Goal: Task Accomplishment & Management: Use online tool/utility

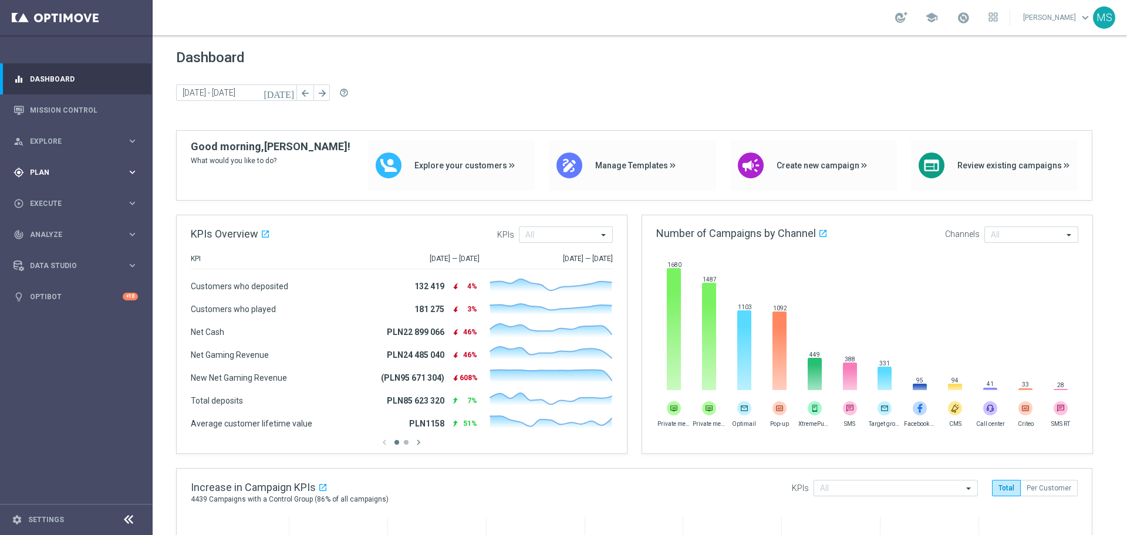
click at [60, 176] on div "gps_fixed Plan" at bounding box center [70, 172] width 113 height 11
click at [81, 235] on button "Templates keyboard_arrow_right" at bounding box center [85, 231] width 108 height 9
click at [69, 251] on link "Optimail" at bounding box center [79, 249] width 86 height 9
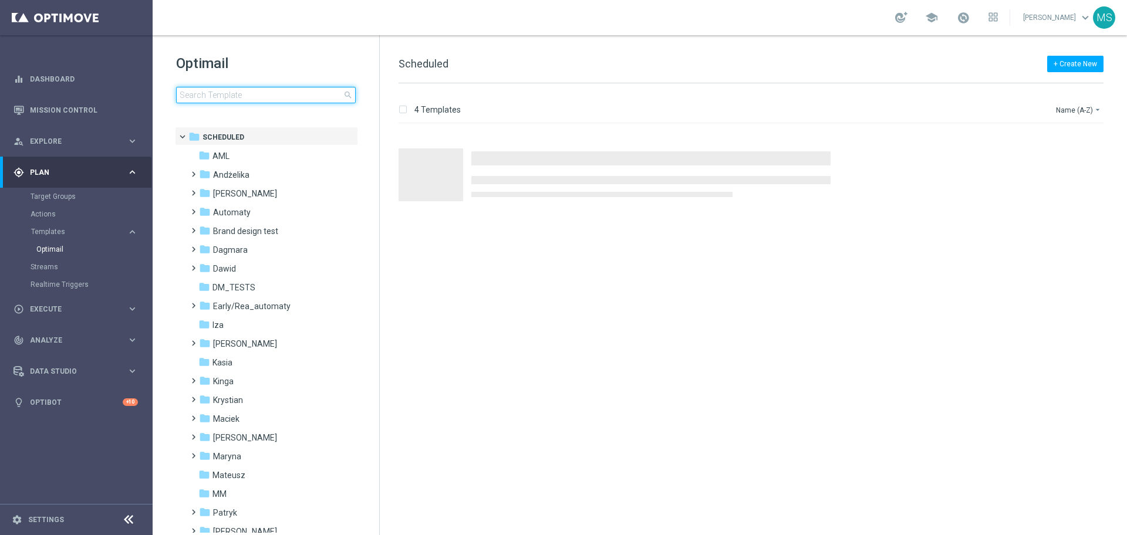
click at [289, 96] on input at bounding box center [266, 95] width 180 height 16
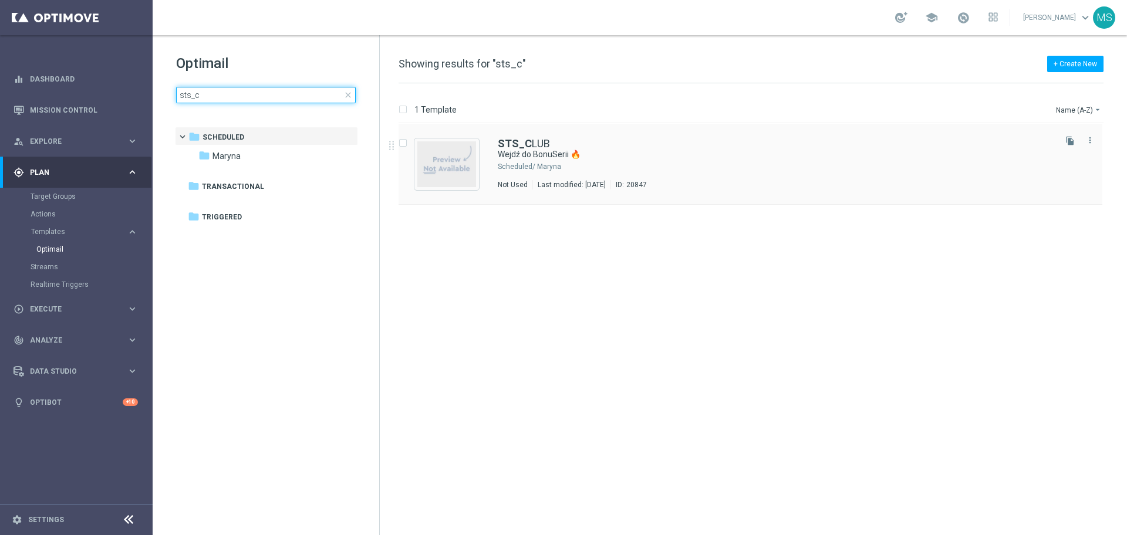
type input "sts_c"
click at [527, 141] on b "STS_C" at bounding box center [515, 143] width 34 height 12
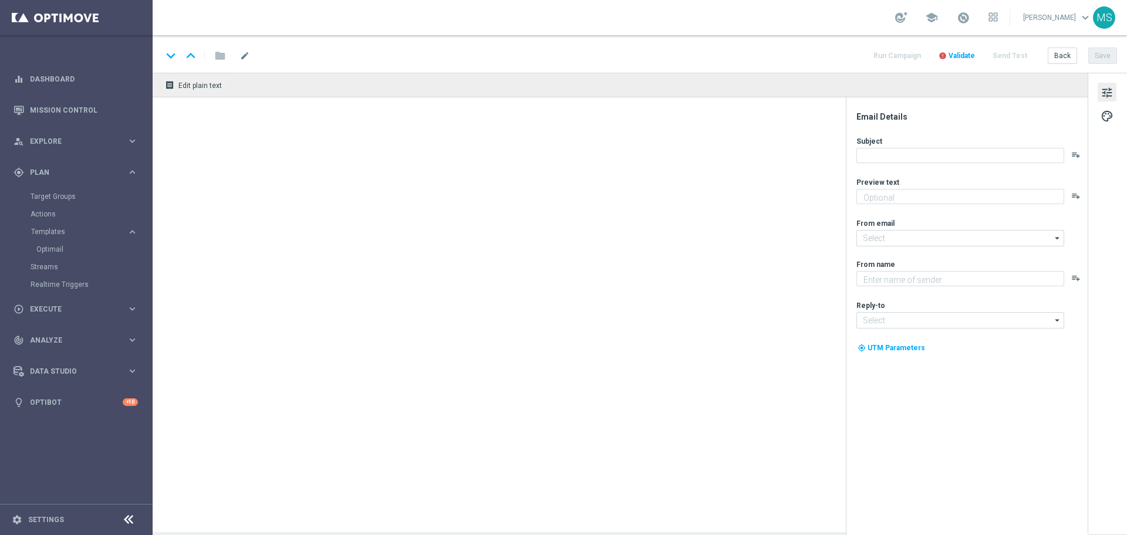
type textarea "Bonus za regularną grę w STS! 😎"
type input "oferta@sts.pl"
type textarea "STS"
type input "kontakt@sts.pl"
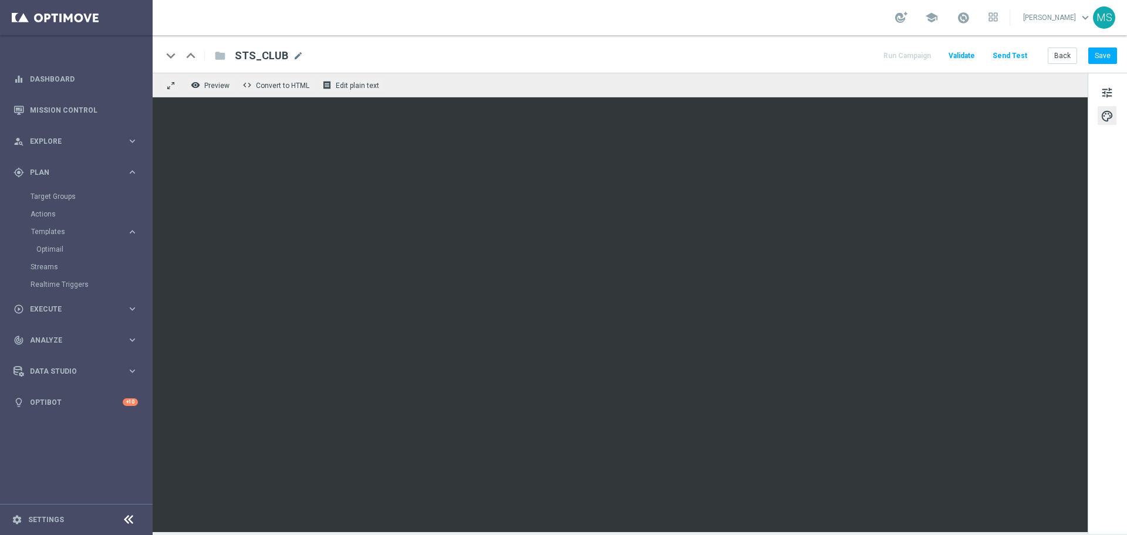
click at [1093, 244] on div "tune palette" at bounding box center [1107, 303] width 39 height 461
click at [1097, 259] on div "tune palette" at bounding box center [1107, 303] width 39 height 461
click at [925, 19] on span "school" at bounding box center [931, 17] width 13 height 13
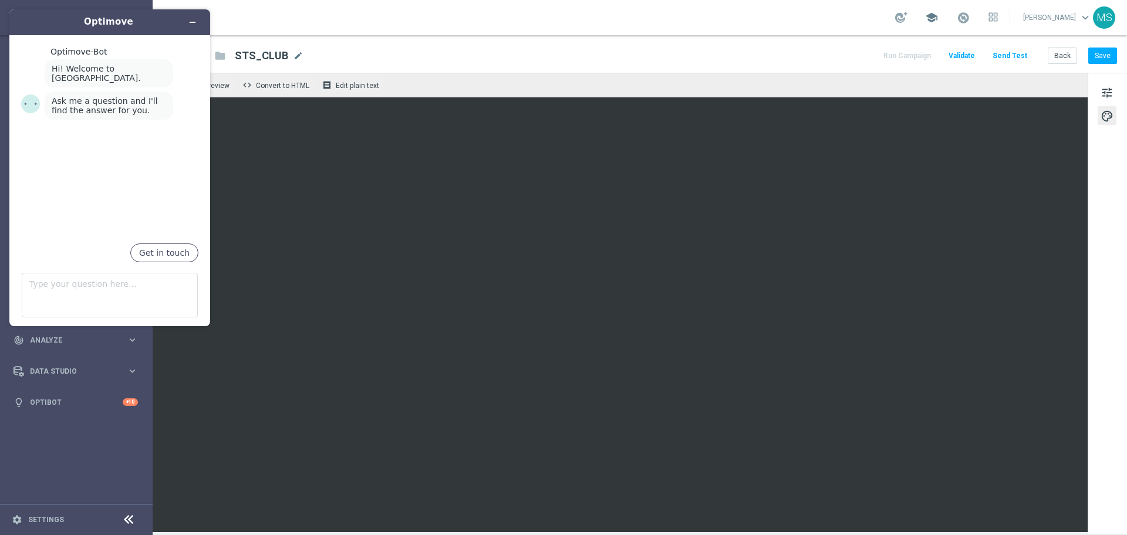
click at [925, 17] on span "school" at bounding box center [931, 17] width 13 height 13
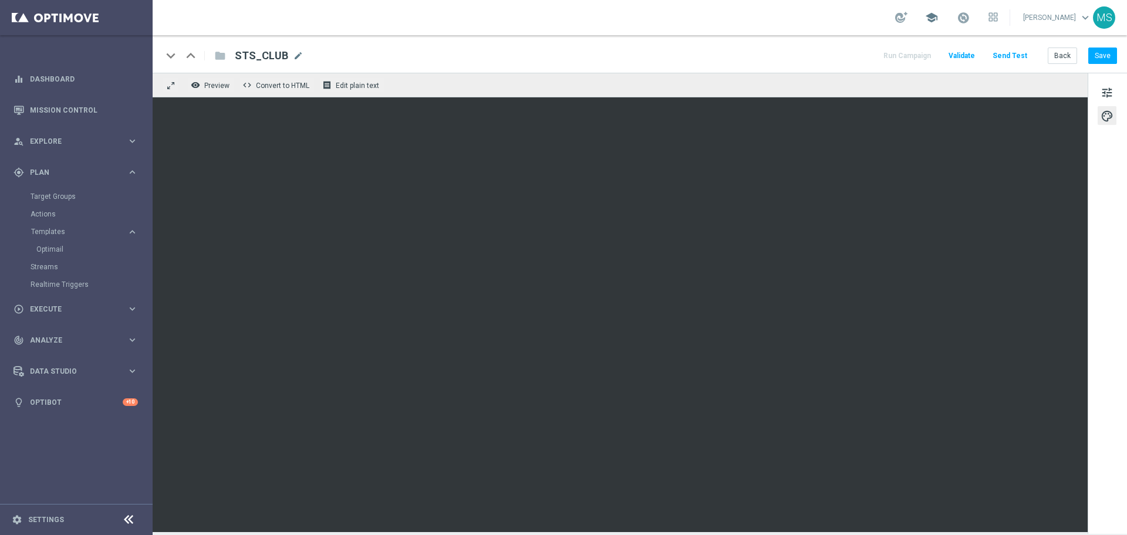
click at [925, 17] on span "school" at bounding box center [931, 17] width 13 height 13
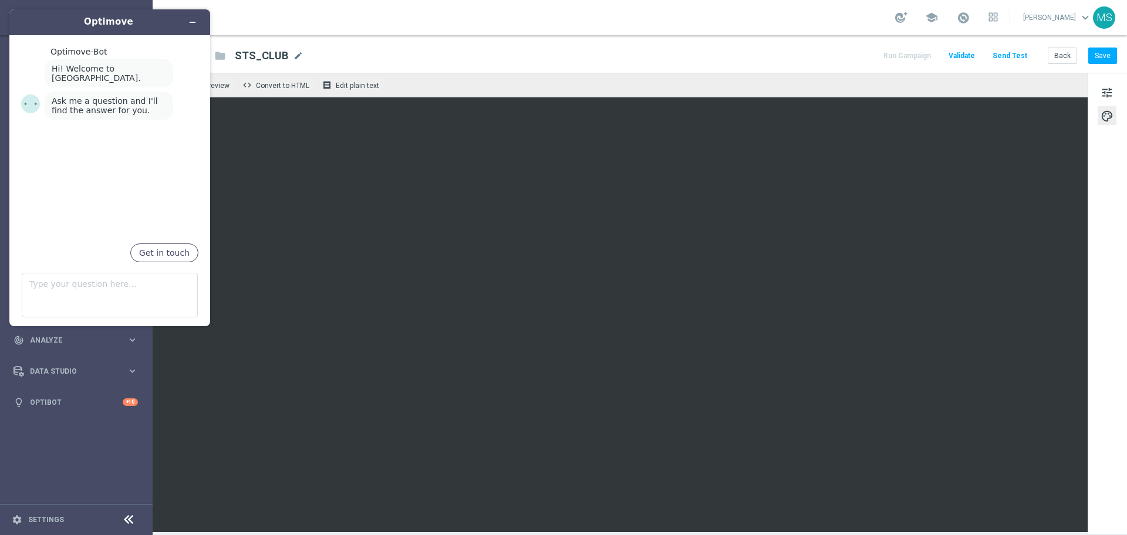
click at [1088, 15] on span "keyboard_arrow_down" at bounding box center [1085, 17] width 13 height 13
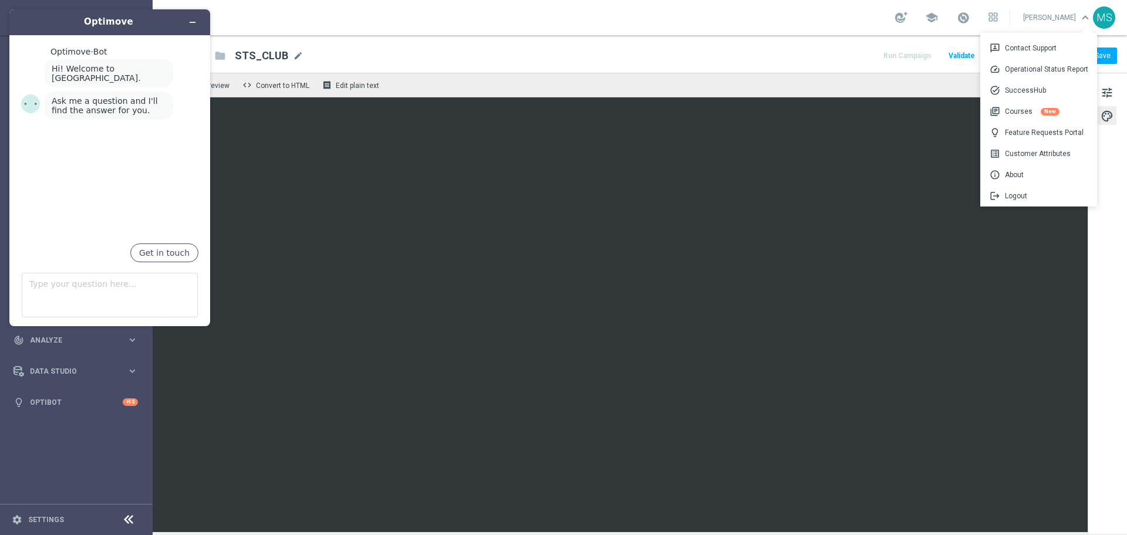
click at [1088, 15] on span "keyboard_arrow_down" at bounding box center [1085, 17] width 13 height 13
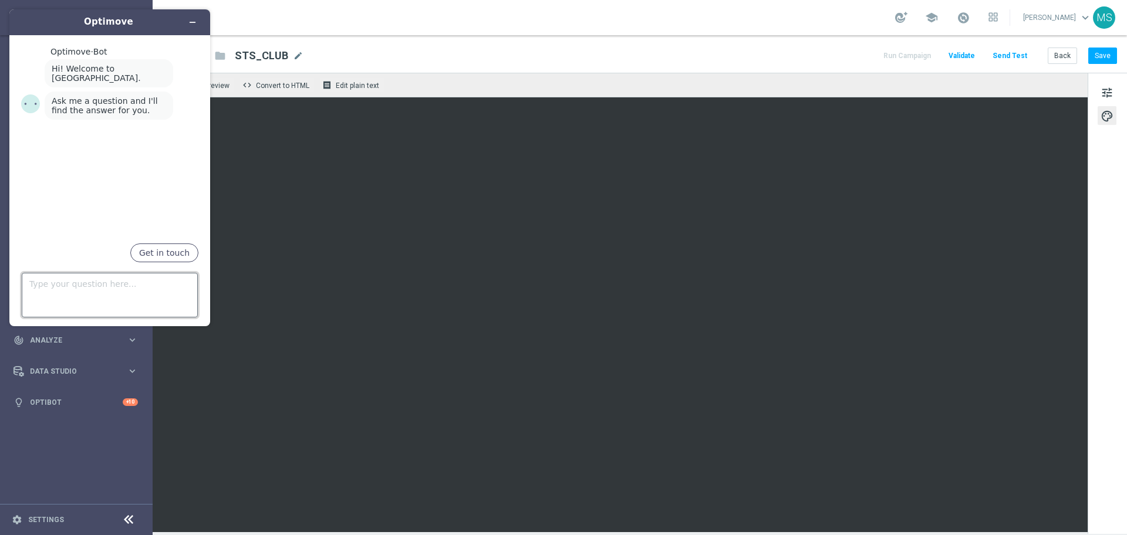
click at [89, 296] on textarea "Type your question here..." at bounding box center [110, 295] width 176 height 45
click at [180, 294] on textarea "How to change bagraund in optimail" at bounding box center [110, 295] width 176 height 45
click at [100, 286] on textarea "How to change bagraund in optimail paragraph?" at bounding box center [110, 295] width 176 height 45
click at [110, 284] on textarea "How to change backraund in optimail paragraph?" at bounding box center [110, 295] width 176 height 45
type textarea "How to change backround in optimail paragraph?"
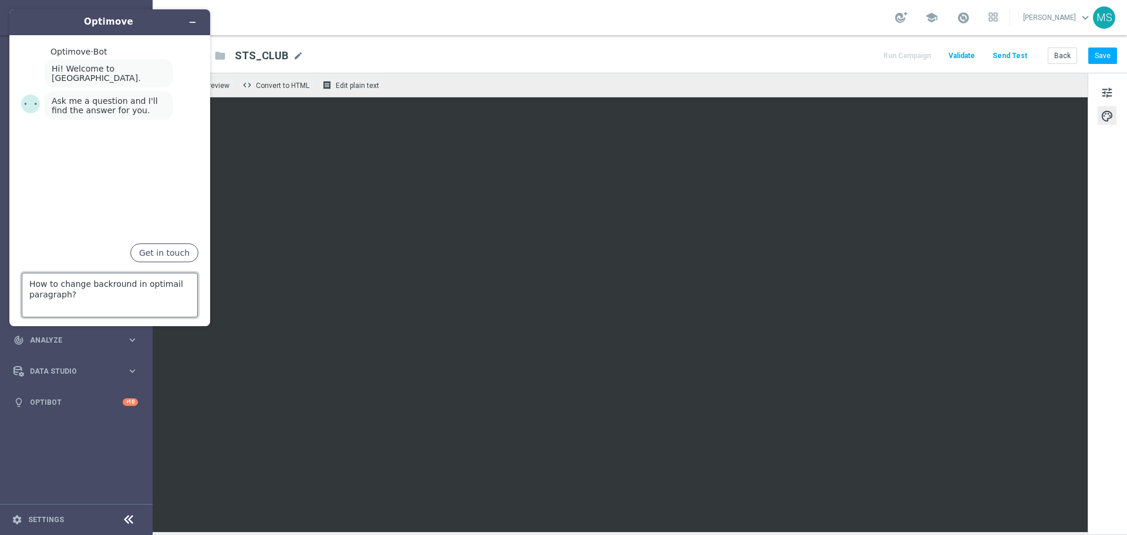
click at [149, 300] on textarea "How to change backround in optimail paragraph?" at bounding box center [110, 295] width 176 height 45
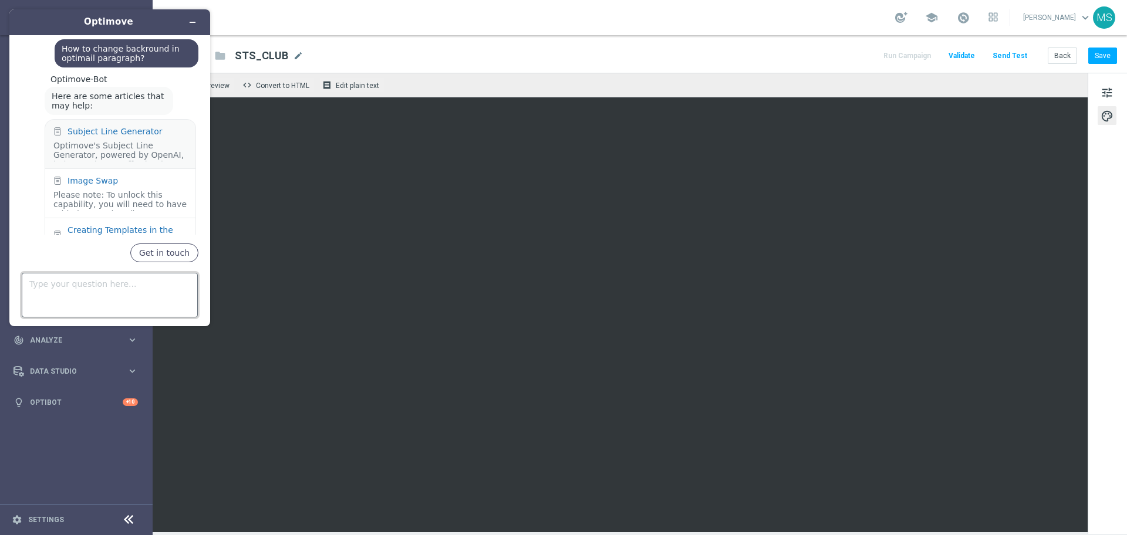
scroll to position [184, 0]
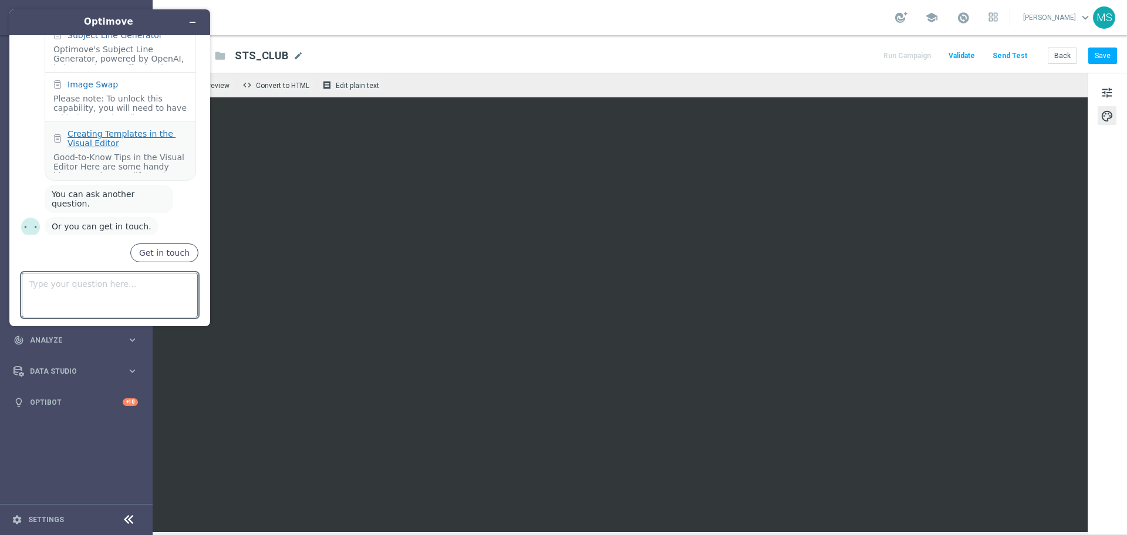
click at [120, 133] on div "Creating Templates in the Visual Editor" at bounding box center [128, 138] width 120 height 19
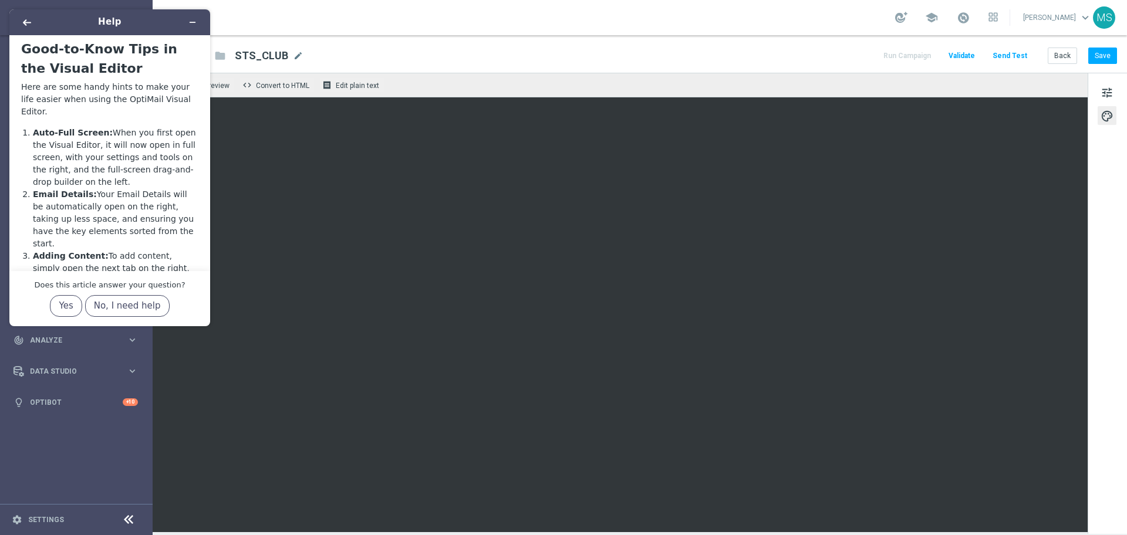
scroll to position [0, 0]
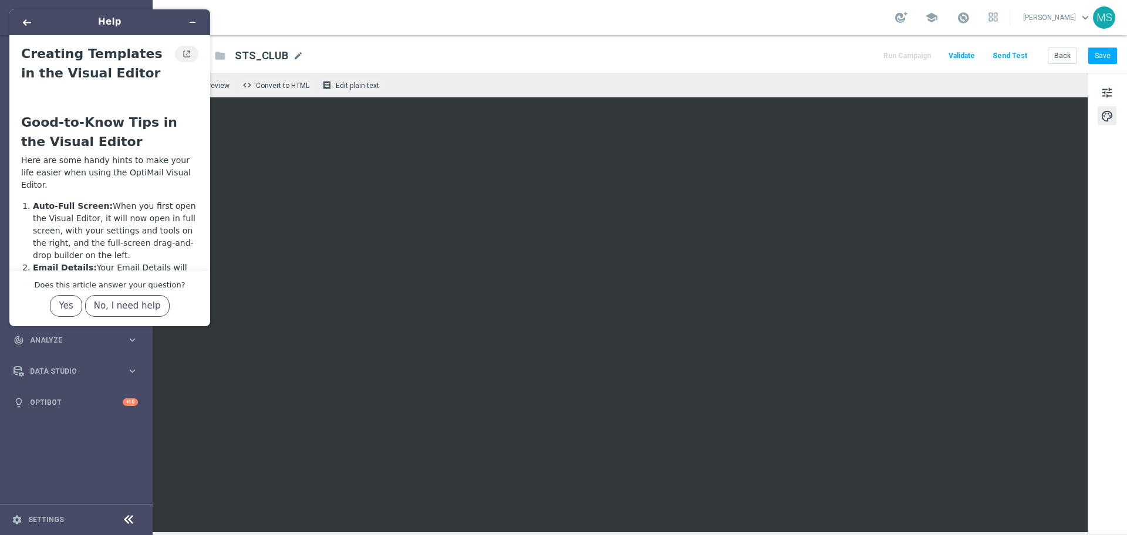
click at [183, 56] on icon "View original article" at bounding box center [186, 54] width 9 height 8
click at [192, 22] on icon "Minimize widget" at bounding box center [192, 22] width 5 height 0
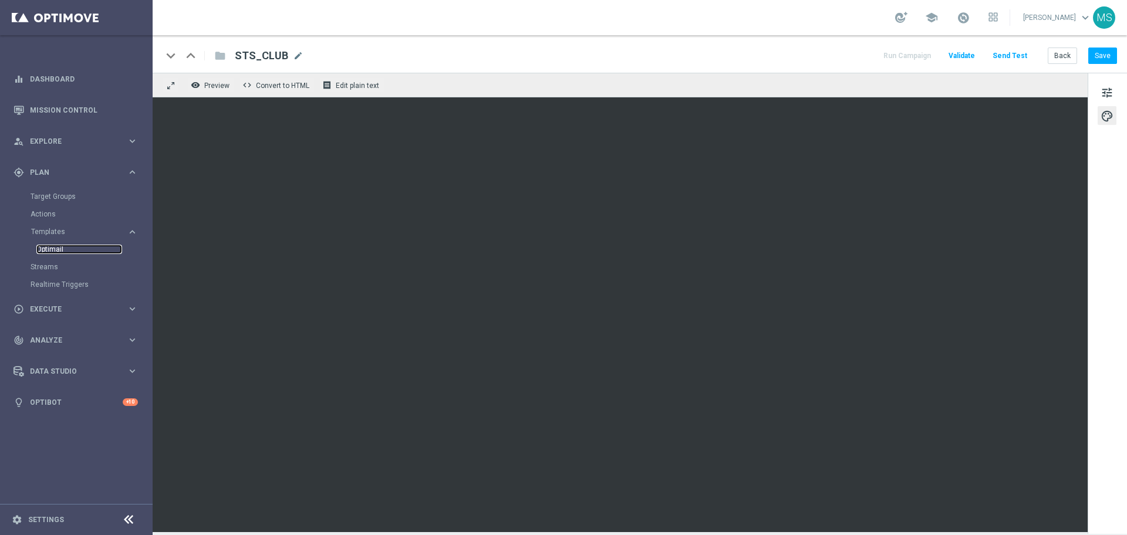
click at [66, 254] on link "Optimail" at bounding box center [79, 249] width 86 height 9
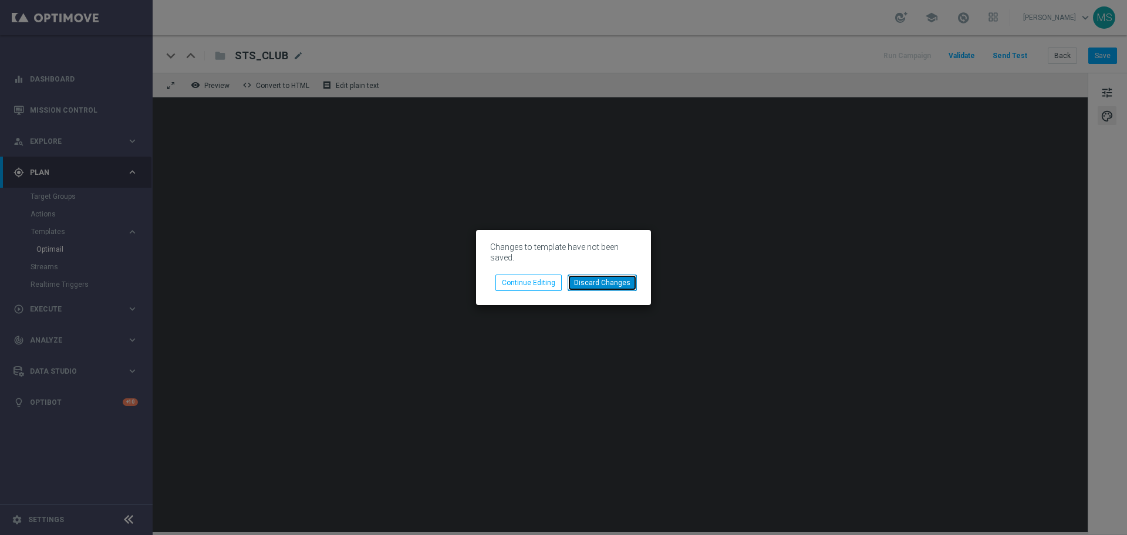
click at [606, 283] on button "Discard Changes" at bounding box center [602, 283] width 69 height 16
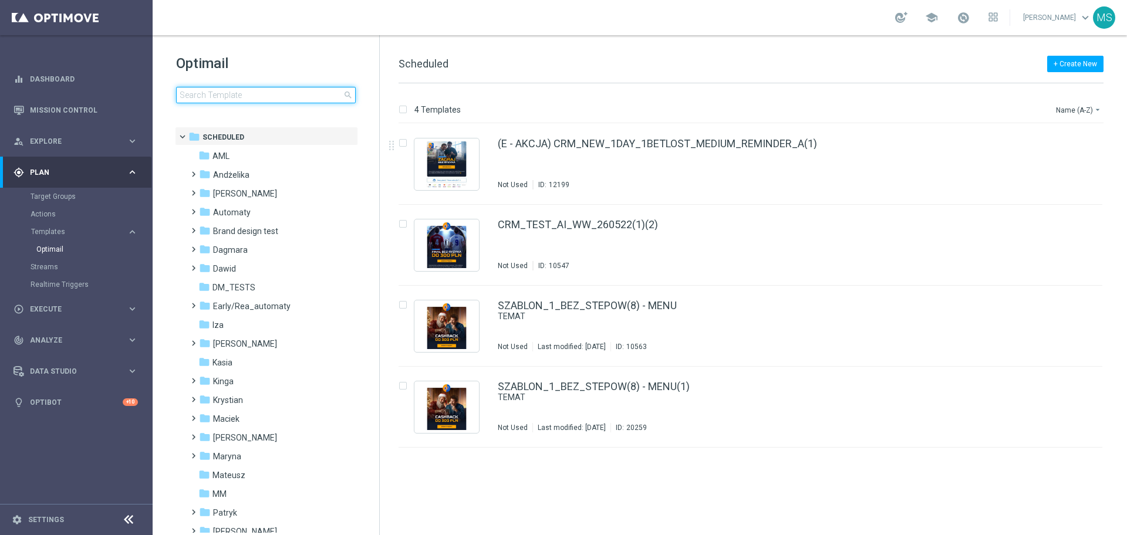
click at [275, 95] on input at bounding box center [266, 95] width 180 height 16
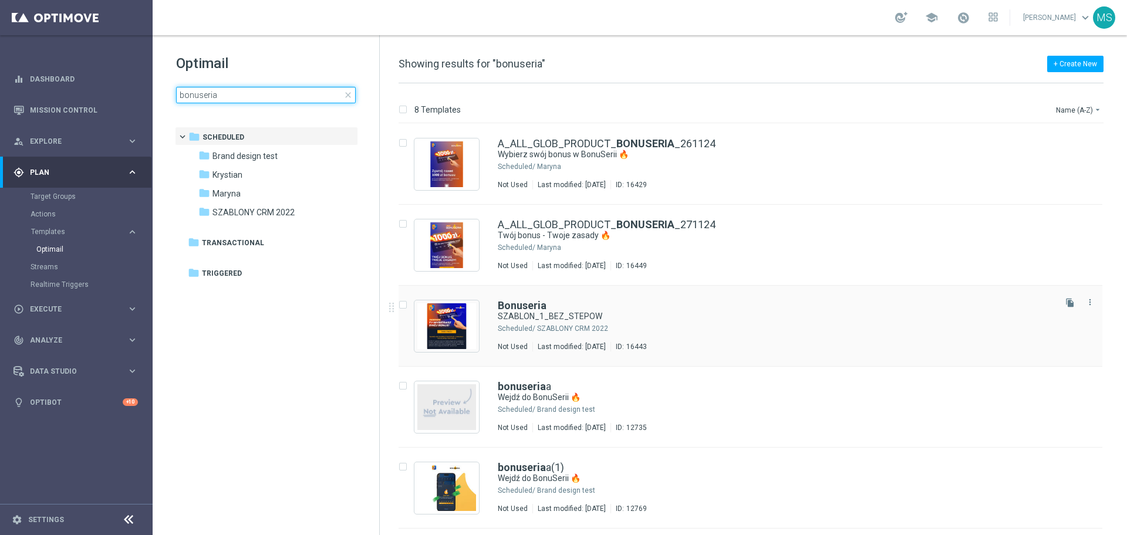
type input "bonuseria"
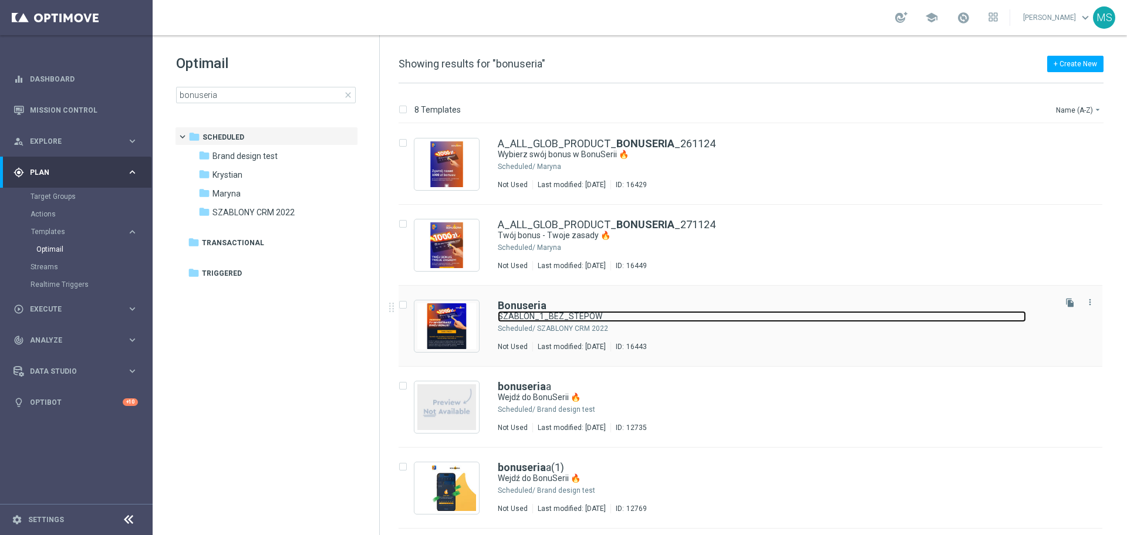
click at [674, 318] on link "SZABLON_1_BEZ_STEPOW" at bounding box center [762, 316] width 528 height 11
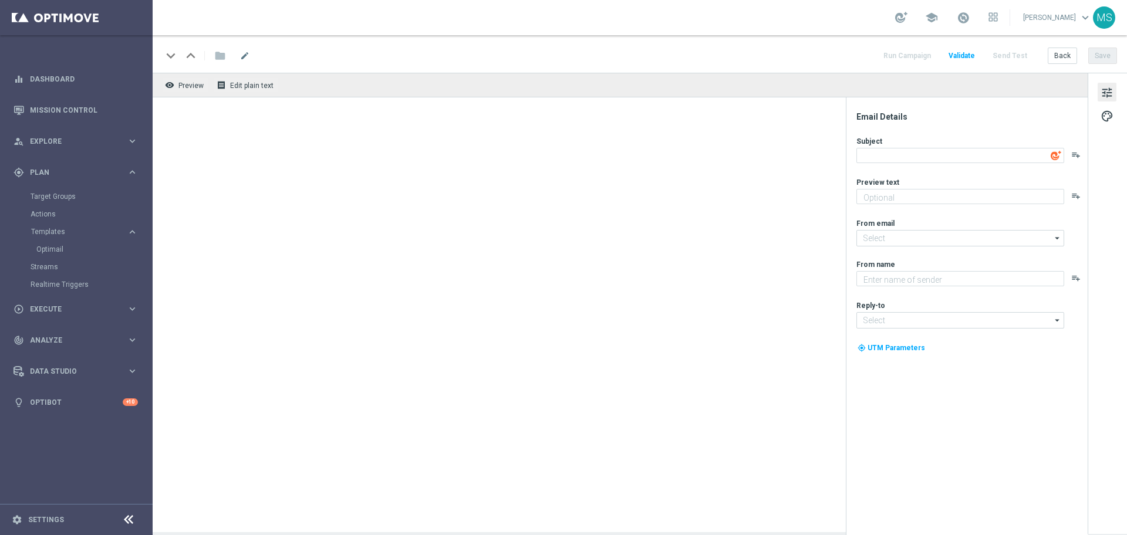
type textarea "SZABLON_1_BEZ_STEPOW"
type input "oferta@sts.pl"
type textarea "STS"
type input "kontakt@sts.pl"
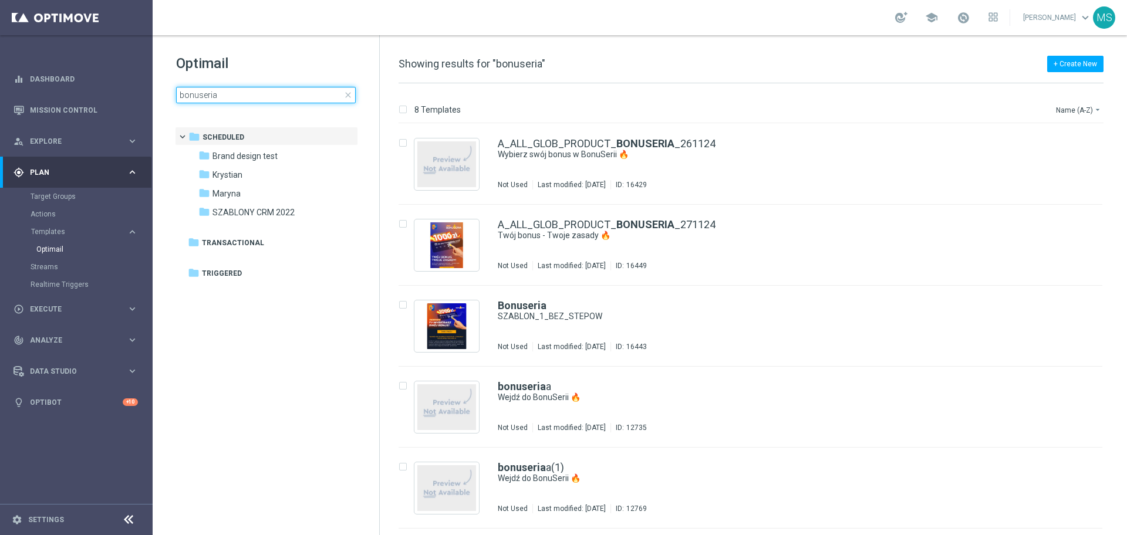
click at [278, 99] on input "bonuseria" at bounding box center [266, 95] width 180 height 16
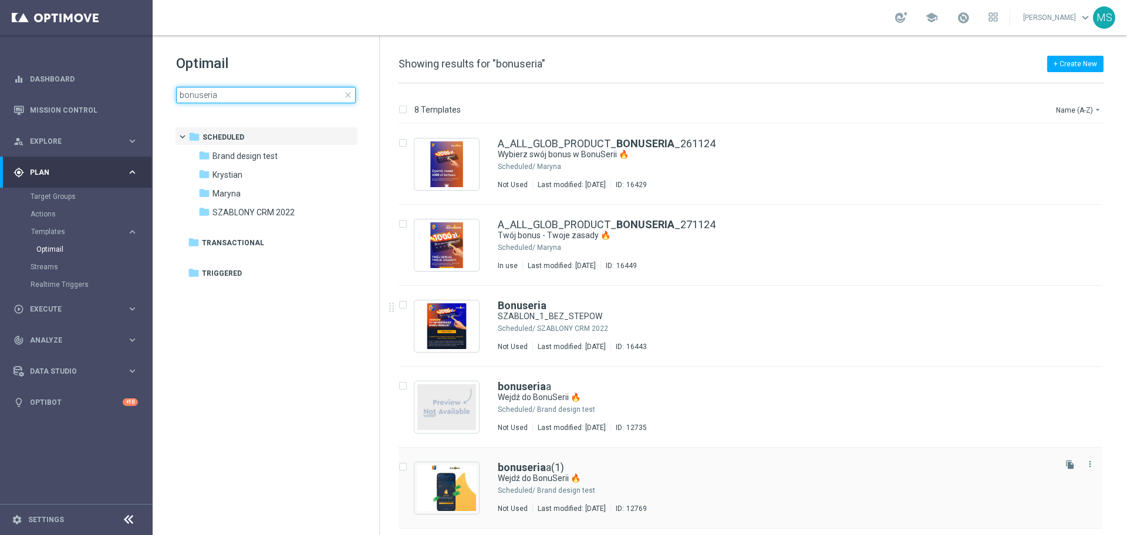
scroll to position [237, 0]
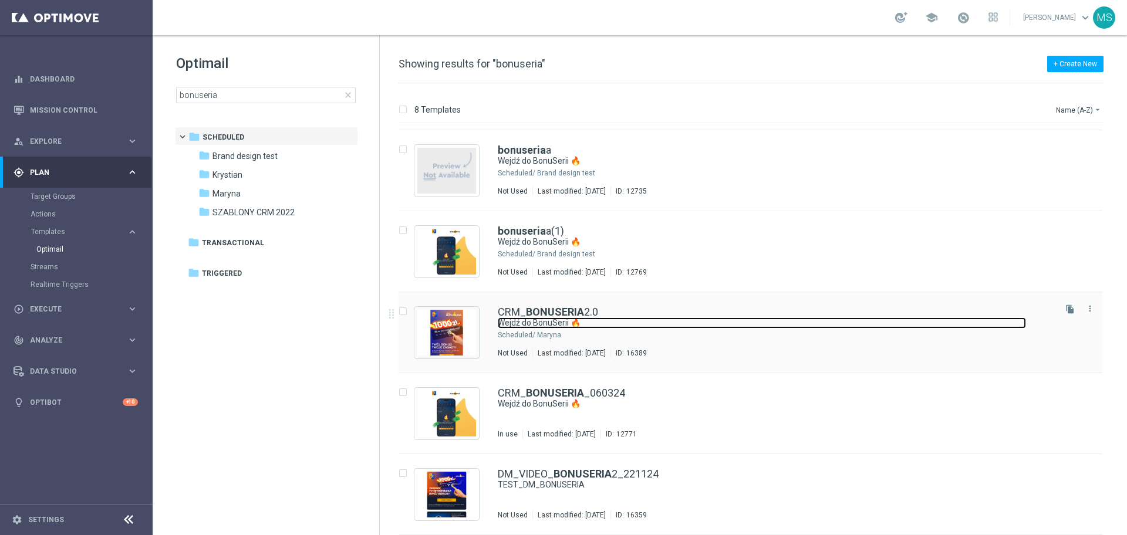
click at [655, 320] on link "Wejdź do BonuSerii 🔥" at bounding box center [762, 323] width 528 height 11
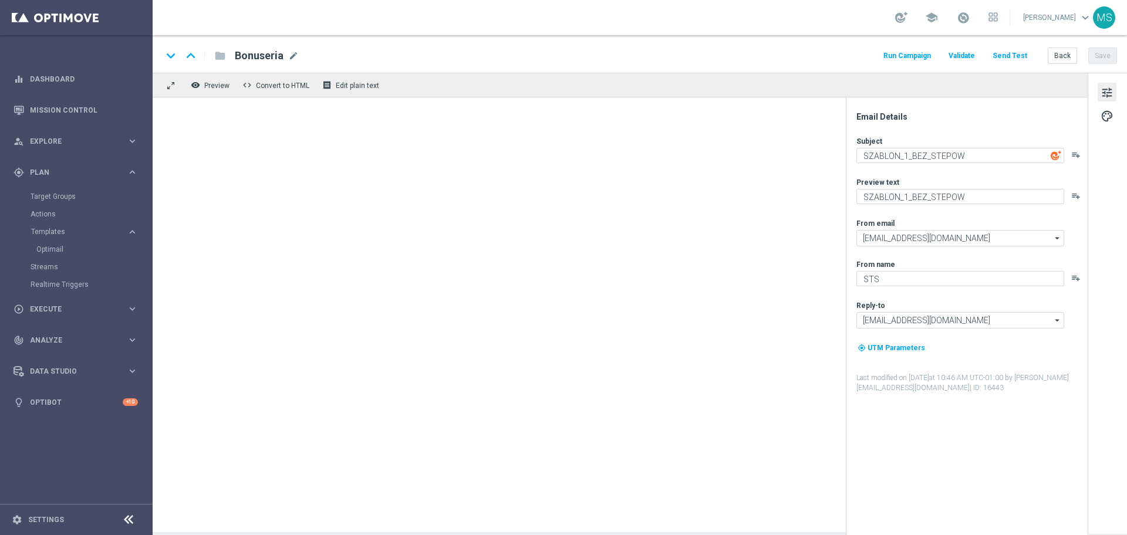
type textarea "Wejdź do BonuSerii 🔥"
type textarea "Bonus za regularną grę w STS! 😎"
